Goal: Complete application form: Complete application form

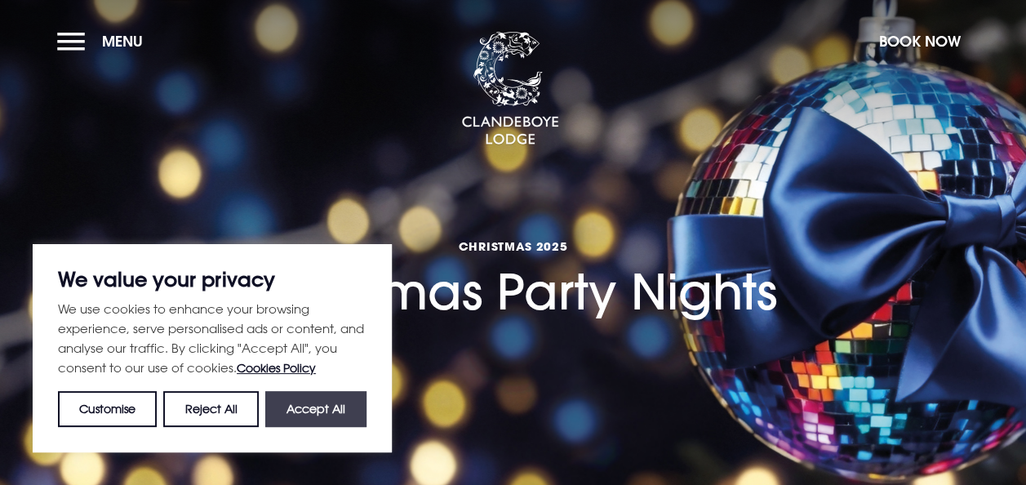
click at [333, 418] on button "Accept All" at bounding box center [315, 409] width 101 height 36
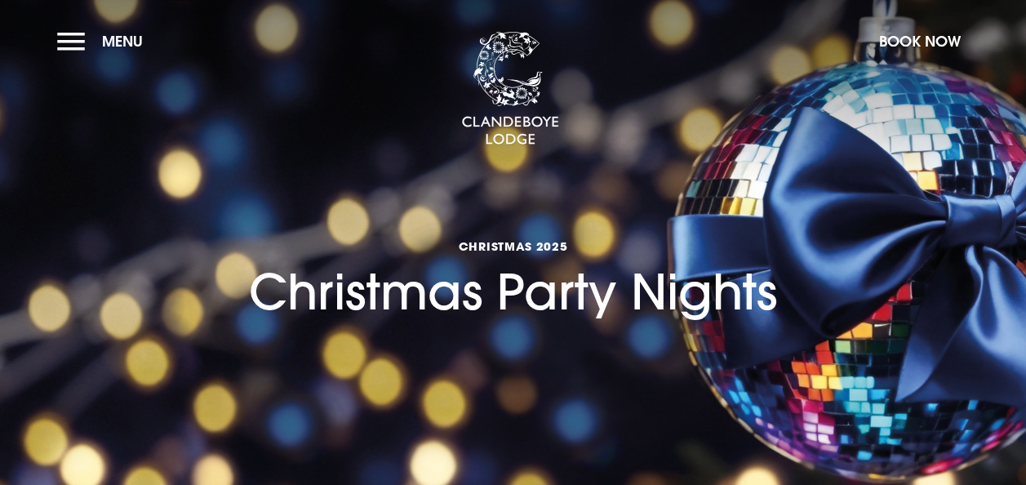
checkbox input "true"
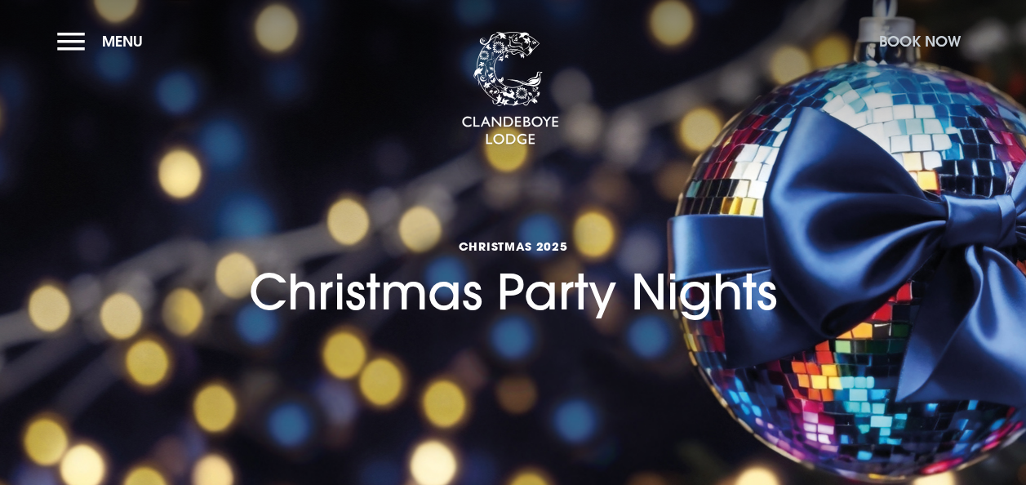
click at [945, 44] on button "Book Now" at bounding box center [920, 41] width 98 height 35
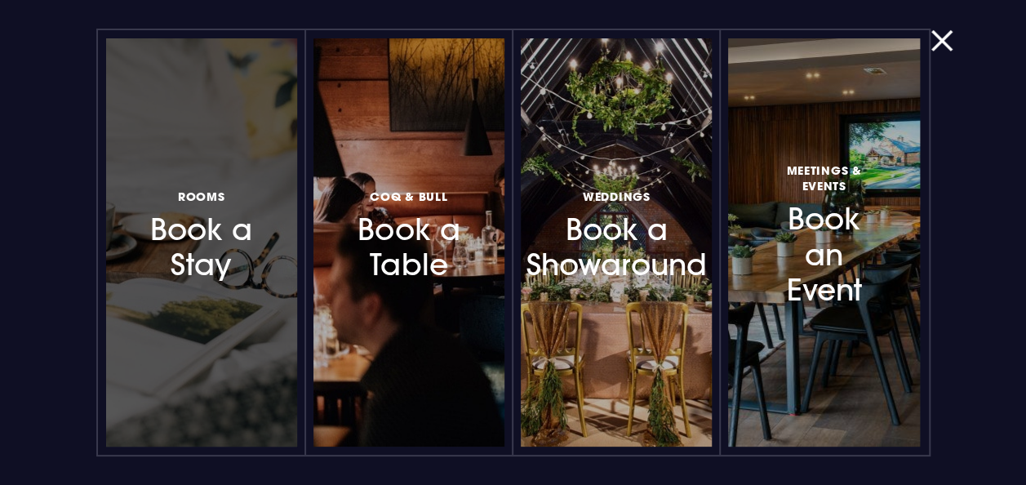
click at [243, 237] on h3 "Rooms Book a Stay" at bounding box center [201, 233] width 118 height 97
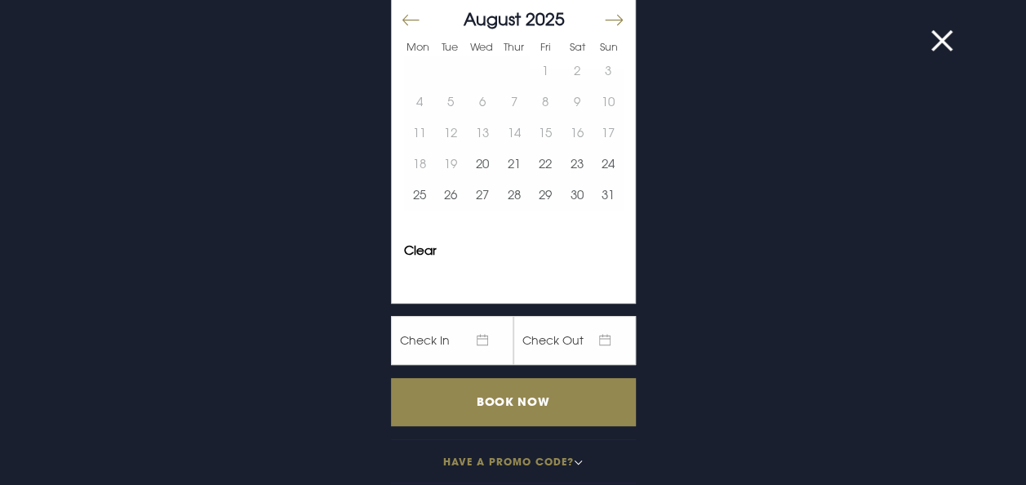
scroll to position [152, 0]
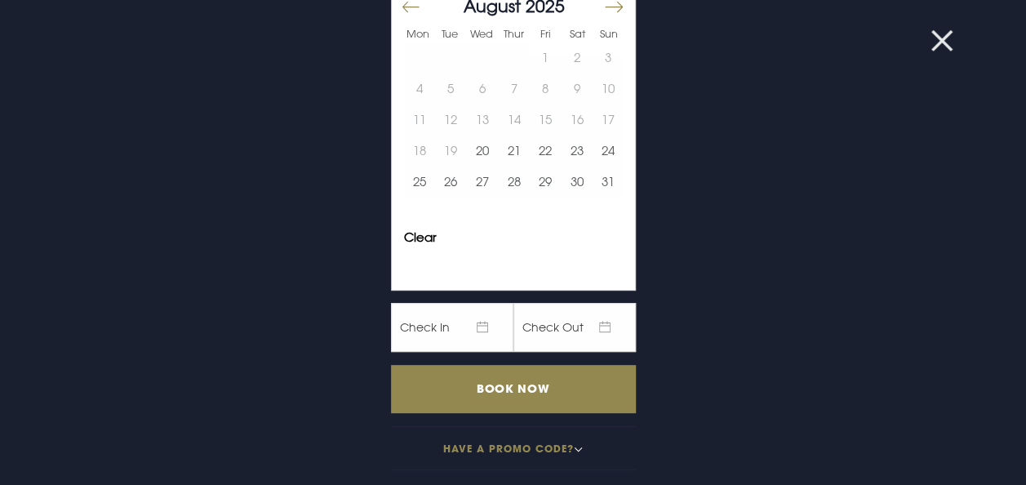
click at [939, 40] on button at bounding box center [952, 41] width 42 height 16
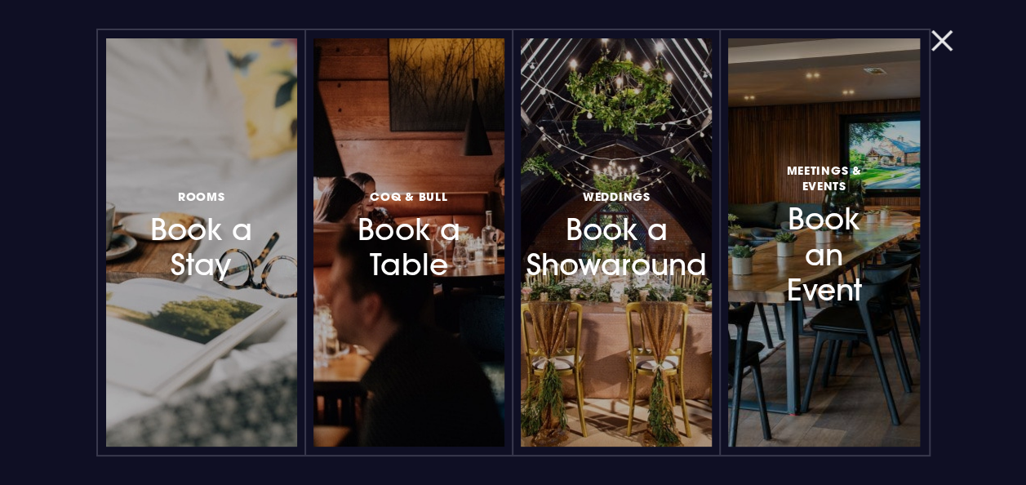
click at [936, 42] on button "button" at bounding box center [952, 41] width 42 height 16
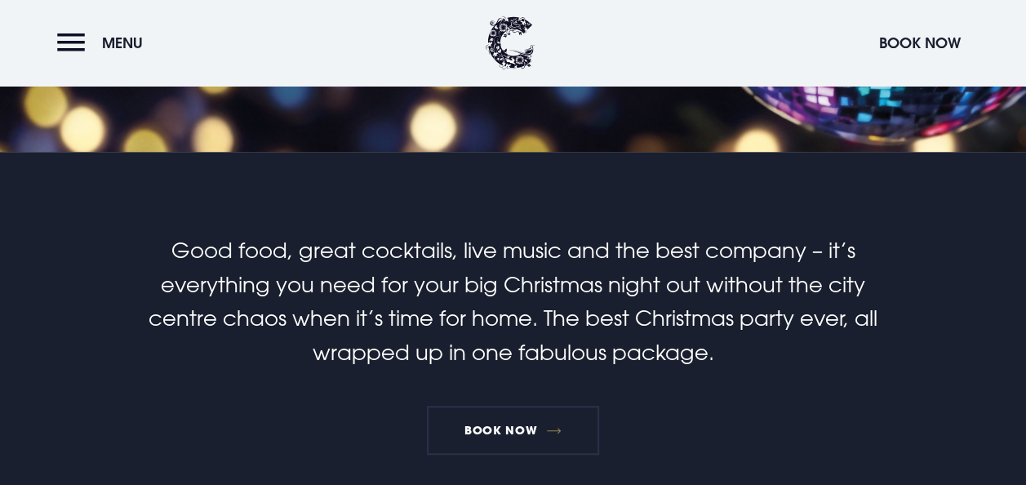
scroll to position [359, 0]
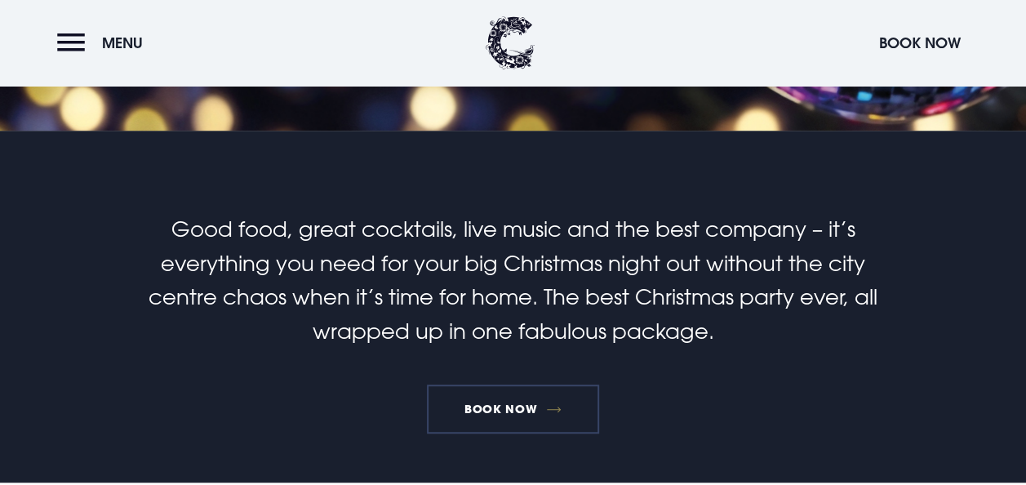
click at [470, 400] on link "Book Now" at bounding box center [512, 409] width 171 height 49
drag, startPoint x: 497, startPoint y: 406, endPoint x: 477, endPoint y: 411, distance: 21.2
drag, startPoint x: 477, startPoint y: 411, endPoint x: 465, endPoint y: 408, distance: 11.9
drag, startPoint x: 465, startPoint y: 408, endPoint x: 527, endPoint y: 416, distance: 61.7
click at [527, 416] on link "Book Now" at bounding box center [512, 409] width 171 height 49
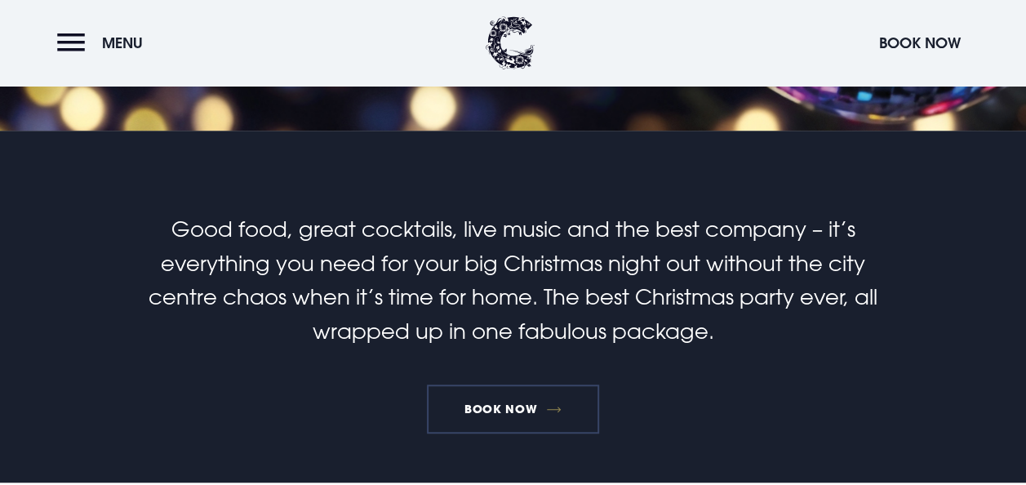
click at [506, 398] on link "Book Now" at bounding box center [512, 409] width 171 height 49
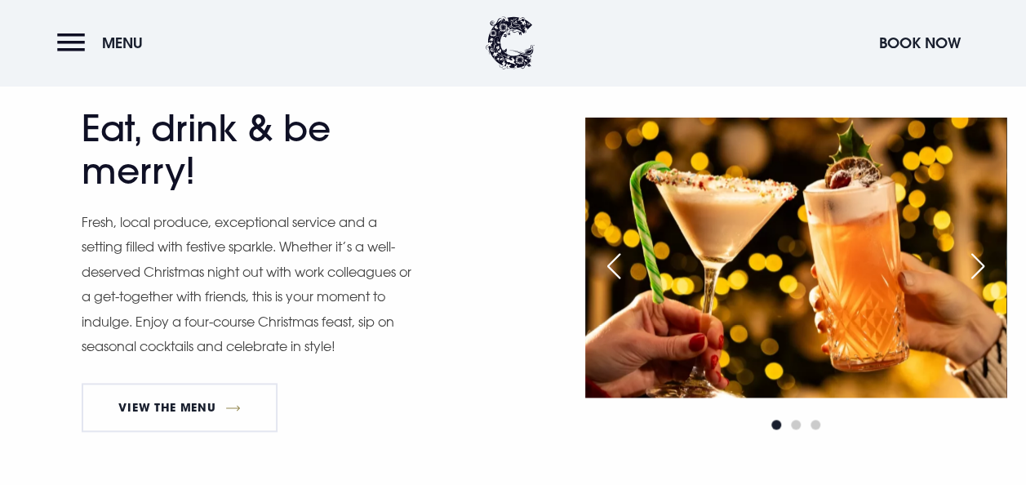
scroll to position [849, 0]
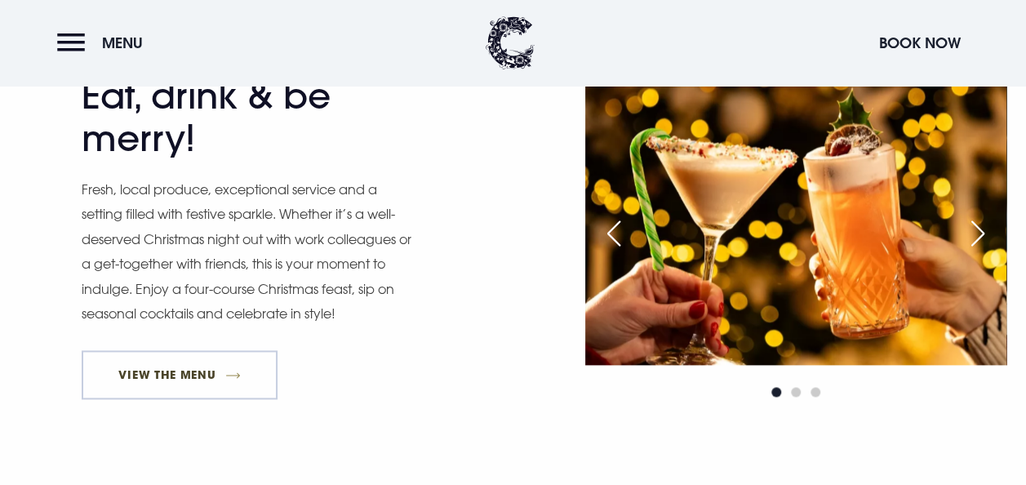
click at [202, 366] on link "View The Menu" at bounding box center [180, 374] width 196 height 49
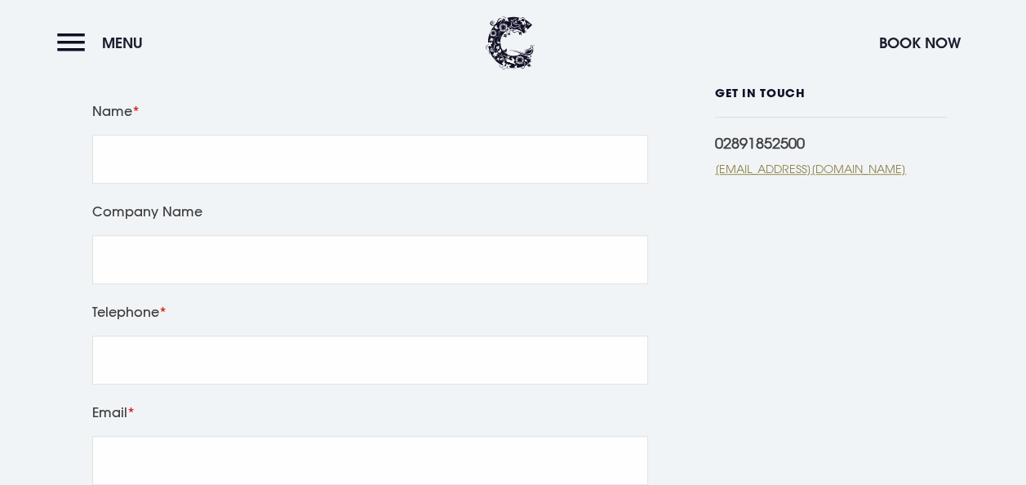
scroll to position [457, 0]
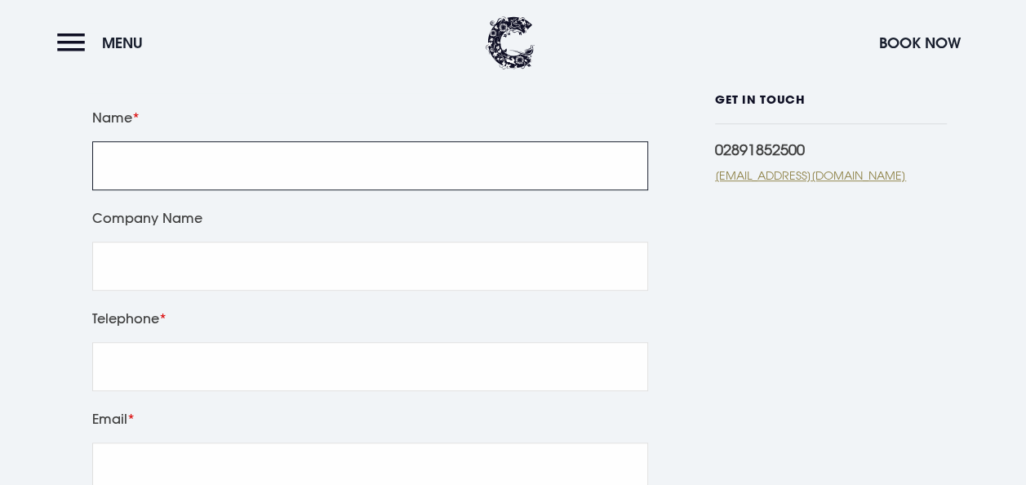
click at [302, 168] on input "Name" at bounding box center [370, 165] width 556 height 49
type input "siobhan mcclelland"
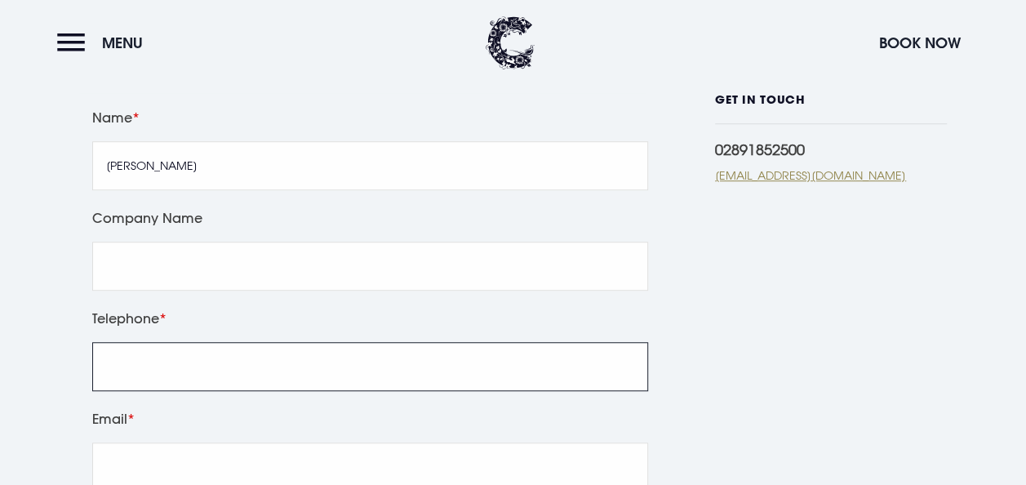
type input "07795156059"
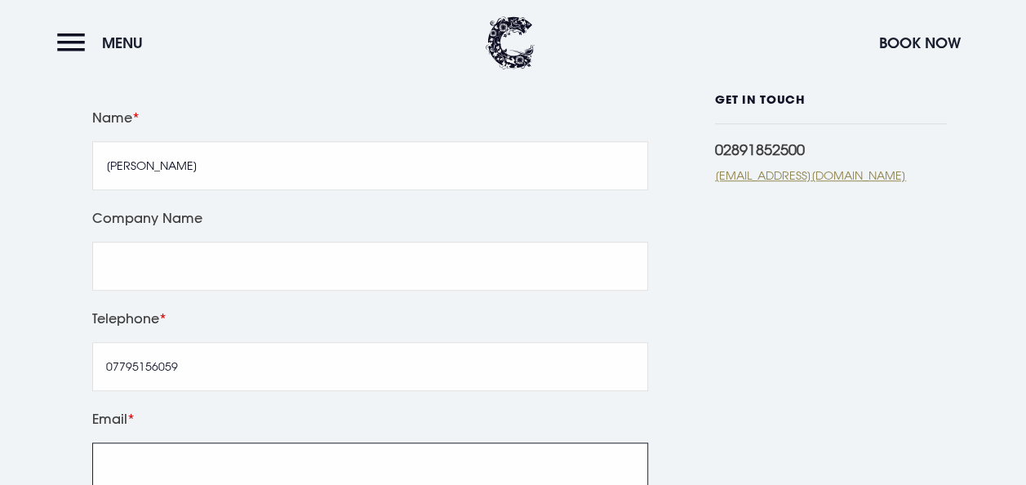
type input "siobhanmcclelland@live.com"
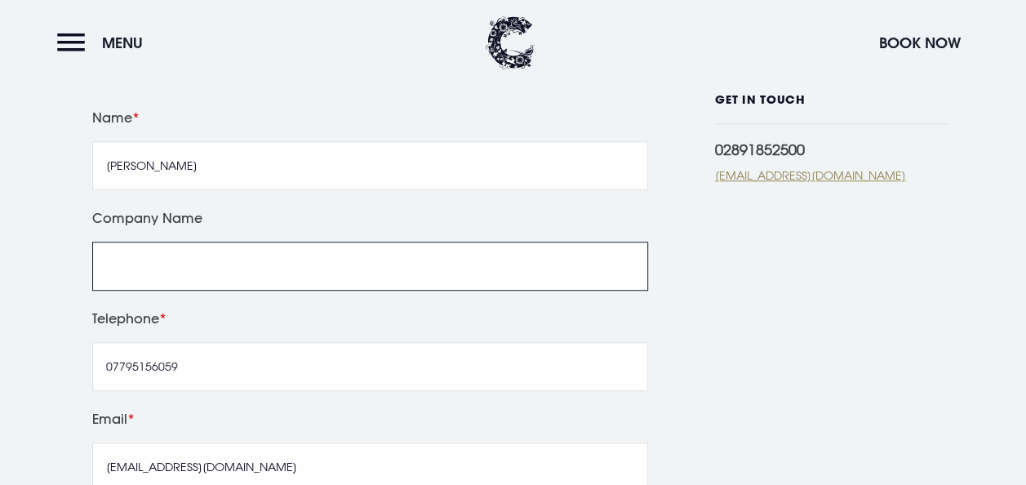
click at [280, 290] on input "Company Name" at bounding box center [370, 266] width 556 height 49
type input "a"
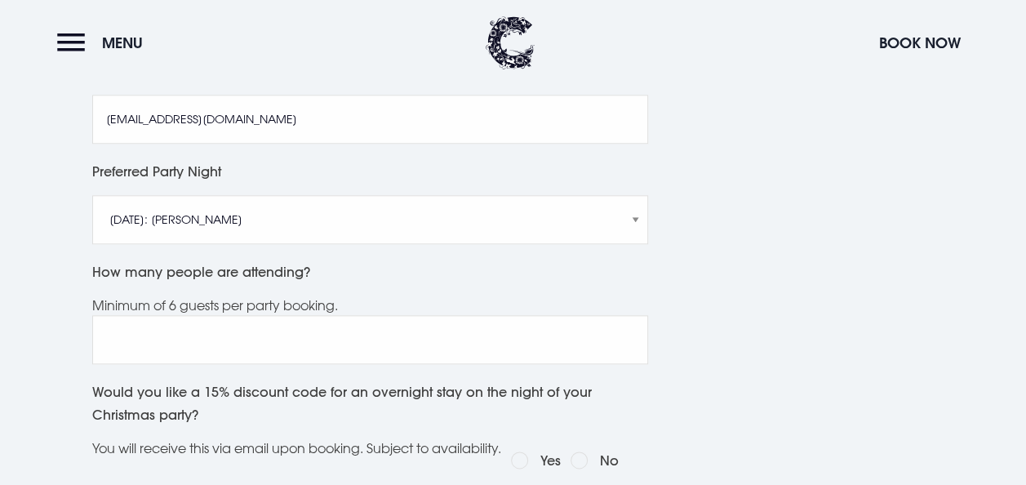
scroll to position [826, 0]
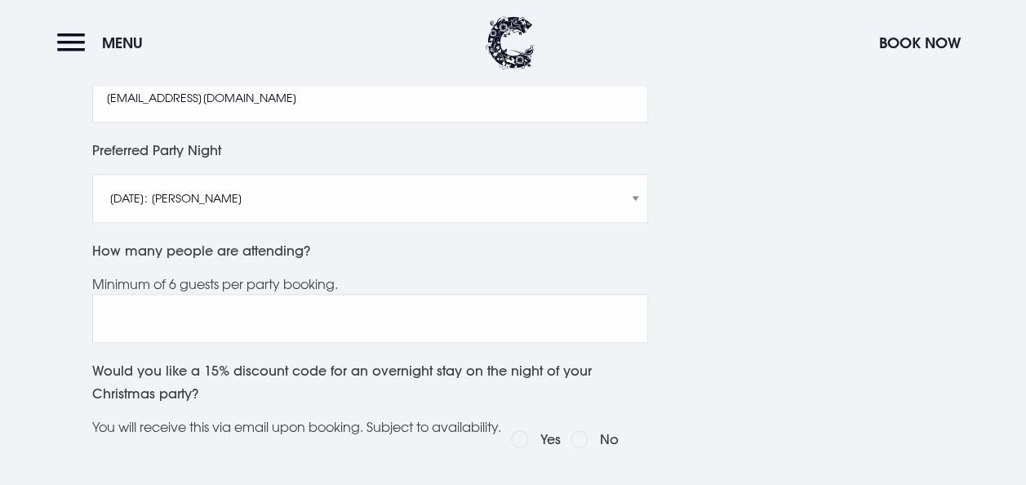
type input "Oakey Dokey Day Care"
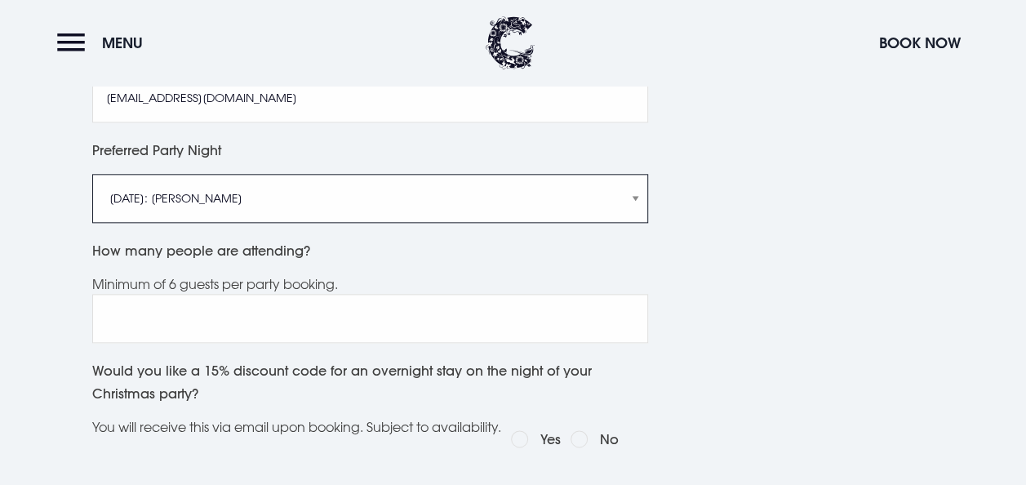
click at [643, 214] on select "[DATE]: [PERSON_NAME] [DATE]: Manouche Boys [DATE]: Manouche Boys [DATE]: Anthe…" at bounding box center [370, 198] width 556 height 49
select select "[DATE]: Manouche Boys"
click at [92, 192] on select "[DATE]: [PERSON_NAME] [DATE]: Manouche Boys [DATE]: Manouche Boys [DATE]: Anthe…" at bounding box center [370, 198] width 556 height 49
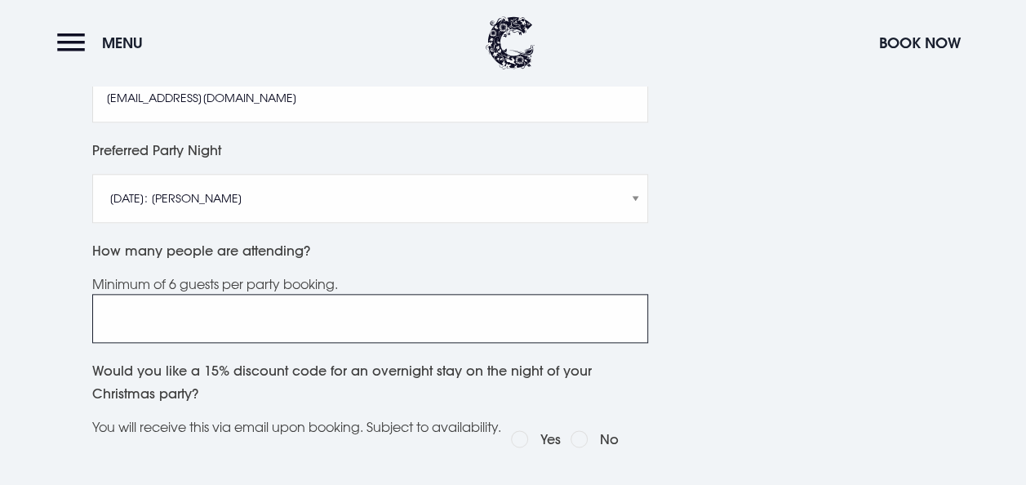
click at [407, 334] on input "How many people are attending?" at bounding box center [370, 318] width 556 height 49
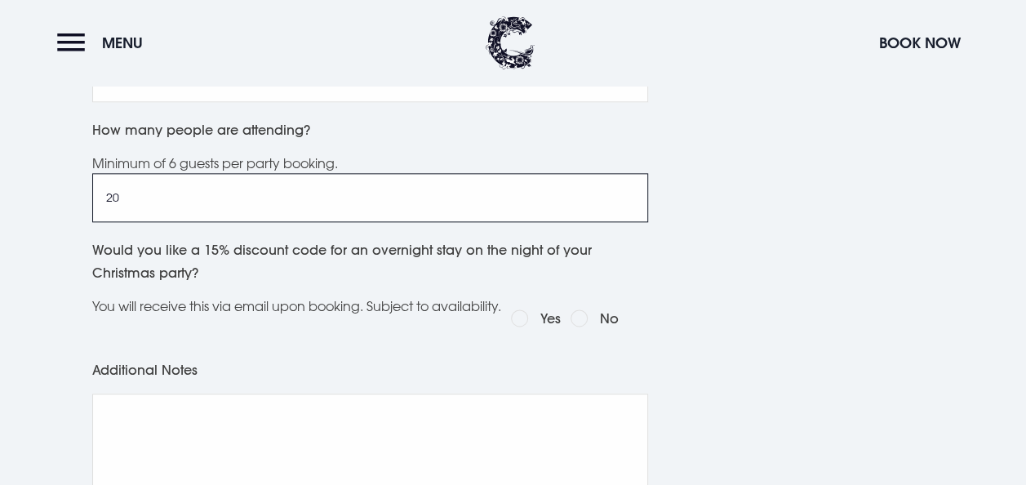
scroll to position [957, 0]
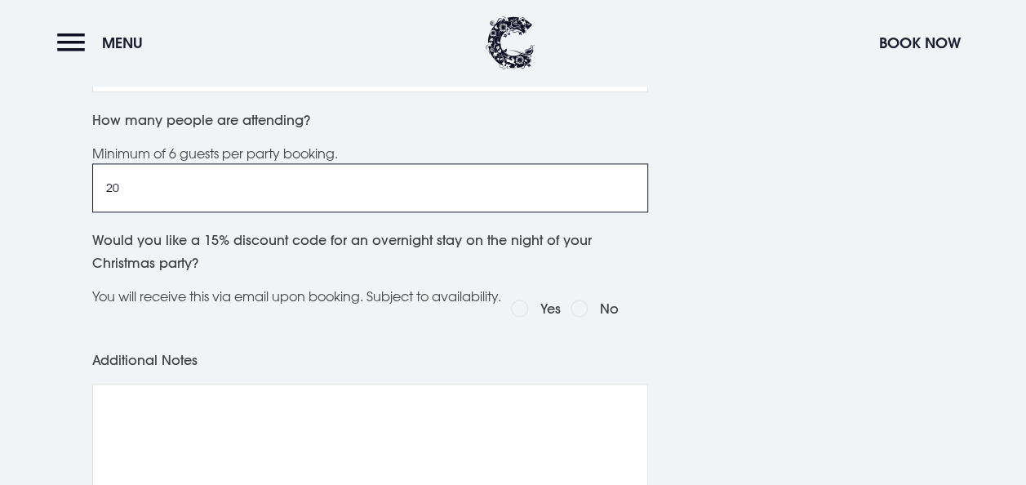
type input "20"
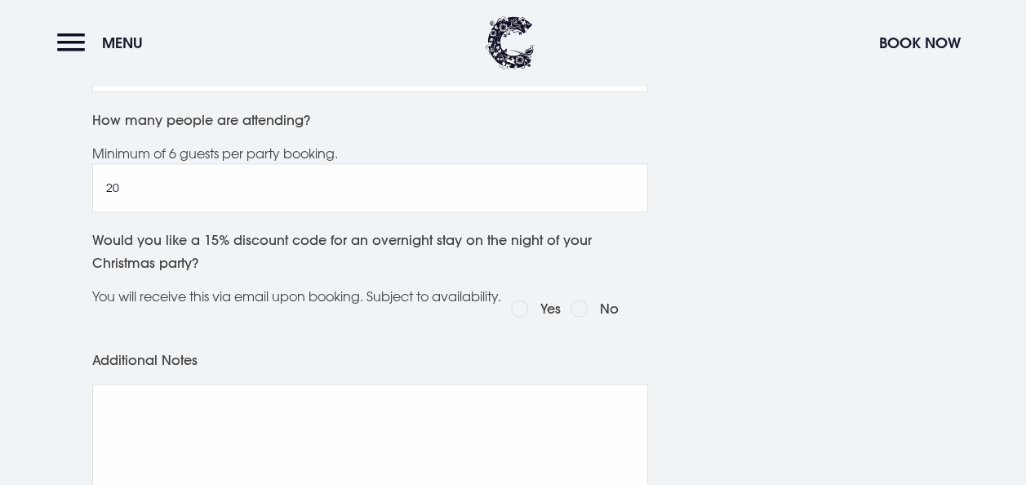
click at [523, 317] on input "Yes" at bounding box center [519, 308] width 17 height 17
radio input "true"
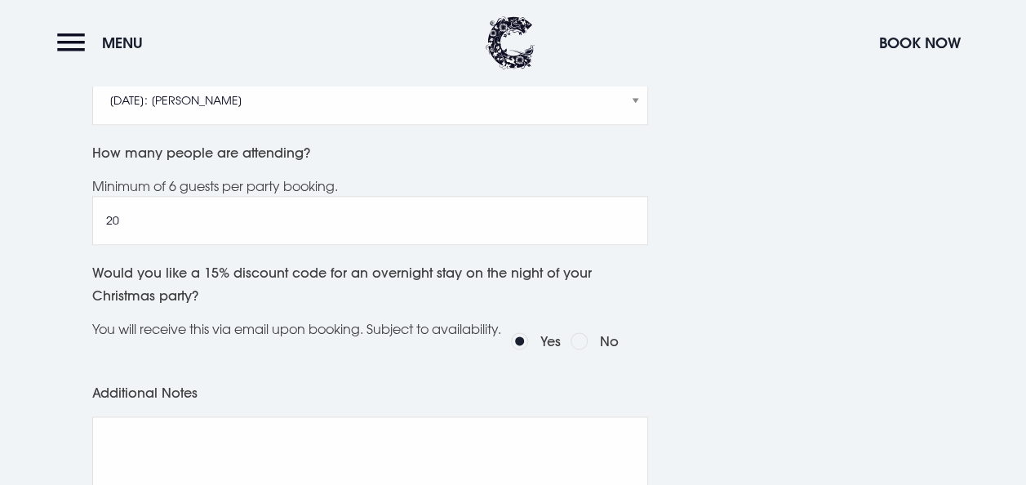
scroll to position [1349, 0]
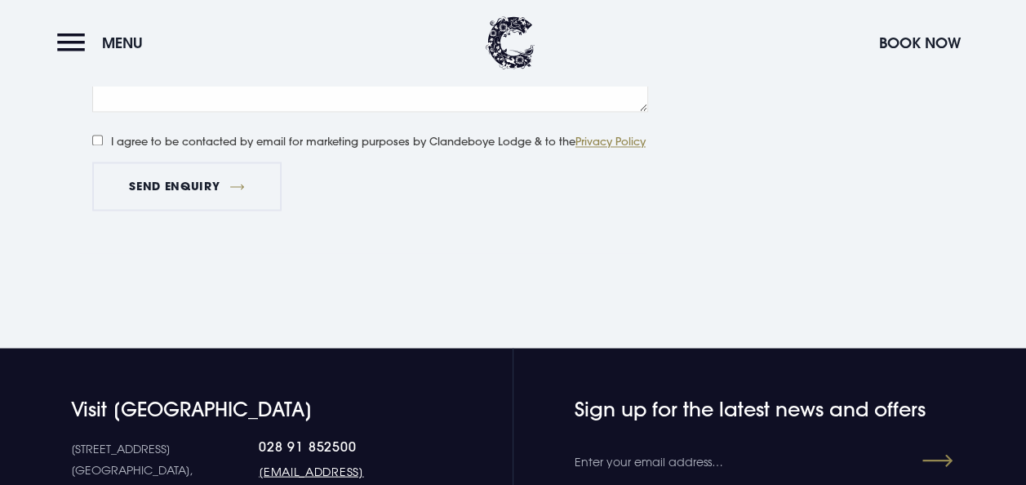
click at [95, 145] on input "I agree to be contacted by email for marketing purposes by Clandeboye Lodge & t…" at bounding box center [97, 140] width 11 height 11
checkbox input "true"
click at [187, 202] on button "Send Enquiry" at bounding box center [186, 186] width 189 height 49
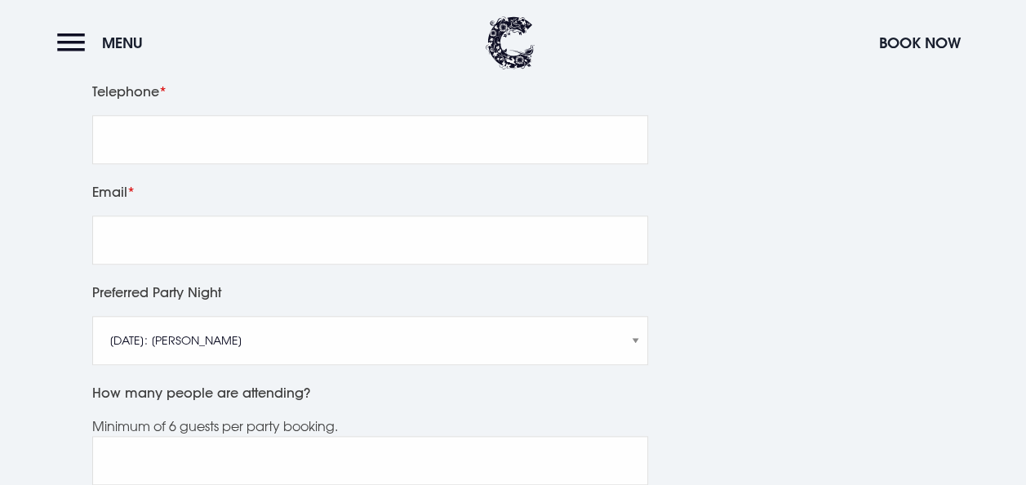
scroll to position [686, 0]
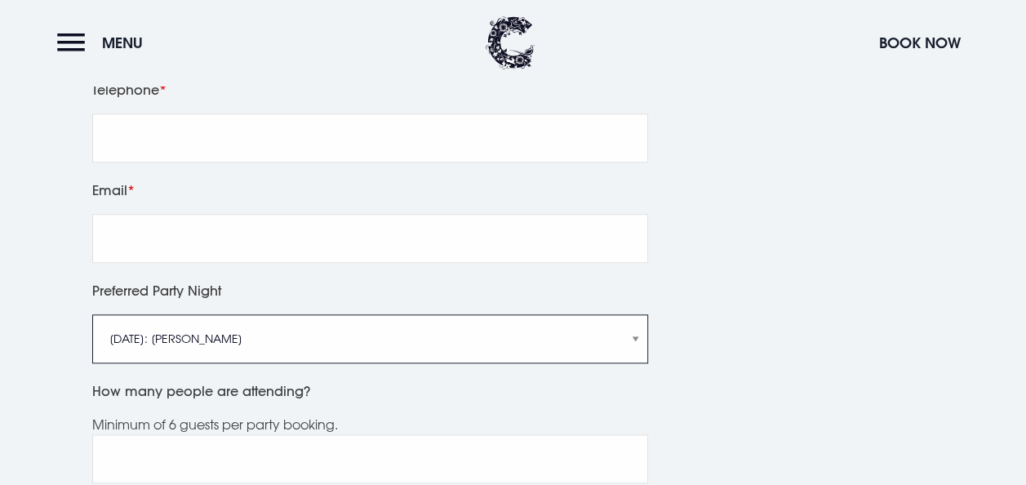
click at [634, 355] on select "[DATE]: [PERSON_NAME] [DATE]: Manouche Boys [DATE]: Manouche Boys [DATE]: Anthe…" at bounding box center [370, 338] width 556 height 49
click at [638, 349] on select "[DATE]: [PERSON_NAME] [DATE]: Manouche Boys [DATE]: Manouche Boys [DATE]: Anthe…" at bounding box center [370, 338] width 556 height 49
click at [637, 356] on select "[DATE]: [PERSON_NAME] [DATE]: Manouche Boys [DATE]: Manouche Boys [DATE]: Anthe…" at bounding box center [370, 338] width 556 height 49
select select "[DATE]: Anthem"
click at [92, 333] on select "[DATE]: [PERSON_NAME] [DATE]: Manouche Boys [DATE]: Manouche Boys [DATE]: Anthe…" at bounding box center [370, 338] width 556 height 49
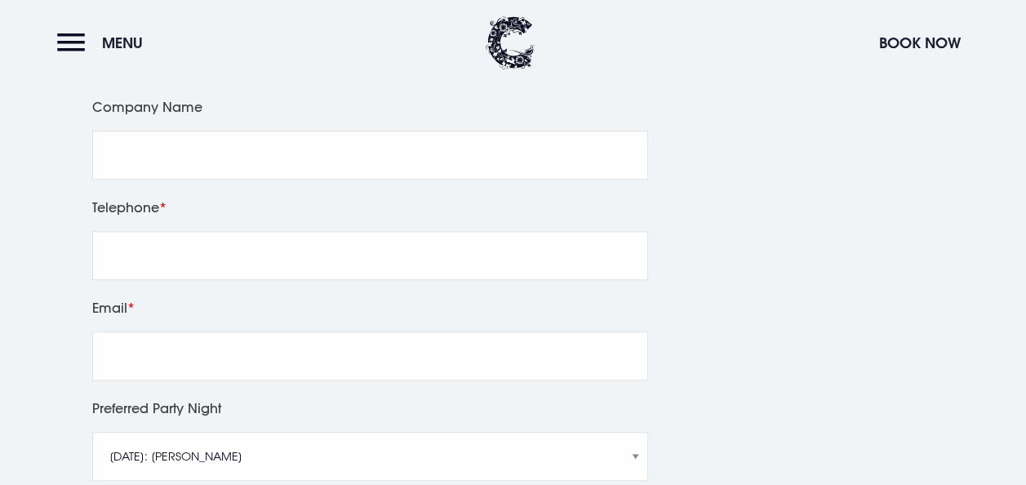
scroll to position [621, 0]
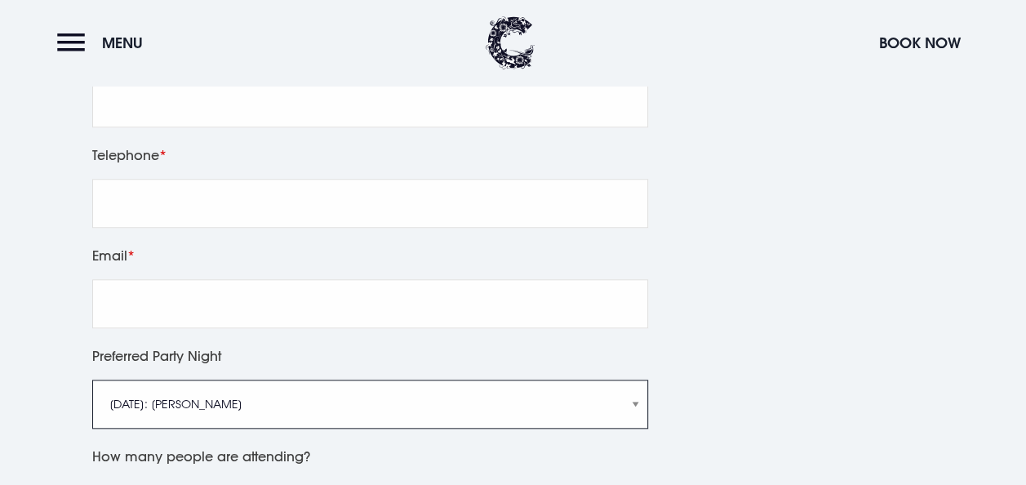
click at [638, 421] on select "[DATE]: [PERSON_NAME] [DATE]: Manouche Boys [DATE]: Manouche Boys [DATE]: Anthe…" at bounding box center [370, 404] width 556 height 49
